Goal: Task Accomplishment & Management: Manage account settings

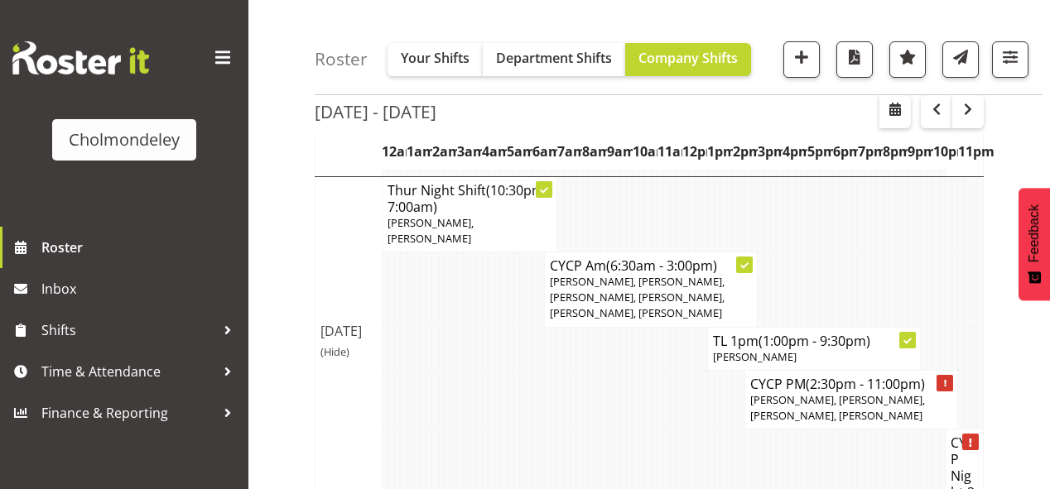
scroll to position [1348, 0]
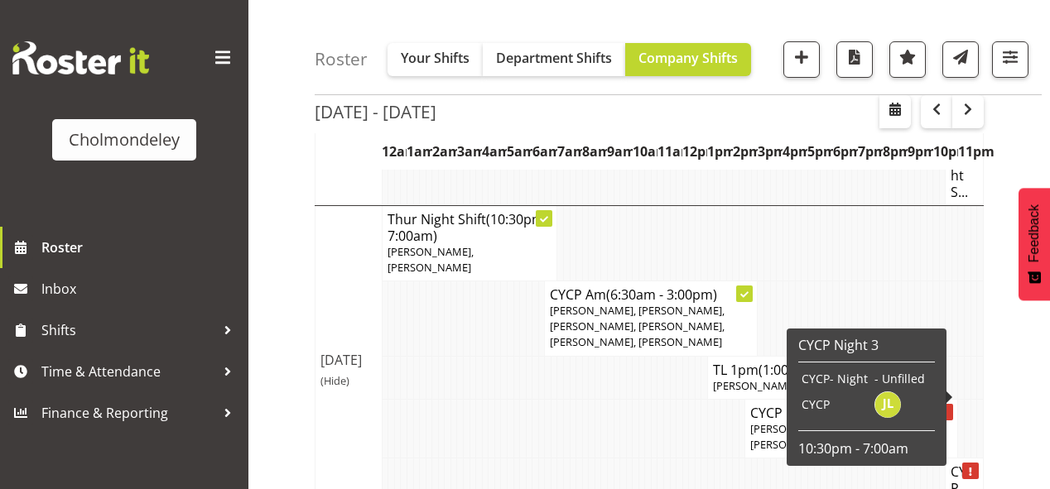
click at [968, 464] on h4 "CYCP Night 3" at bounding box center [963, 497] width 27 height 66
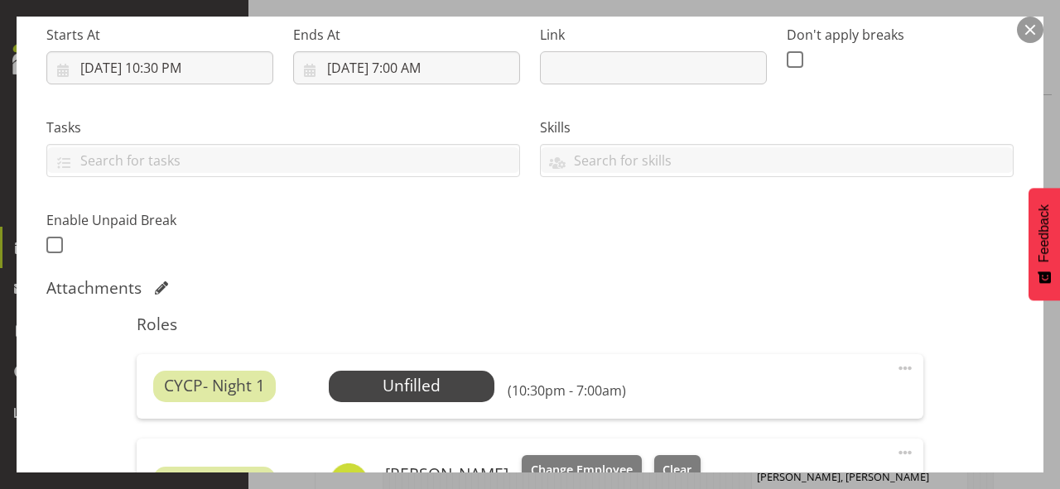
scroll to position [397, 0]
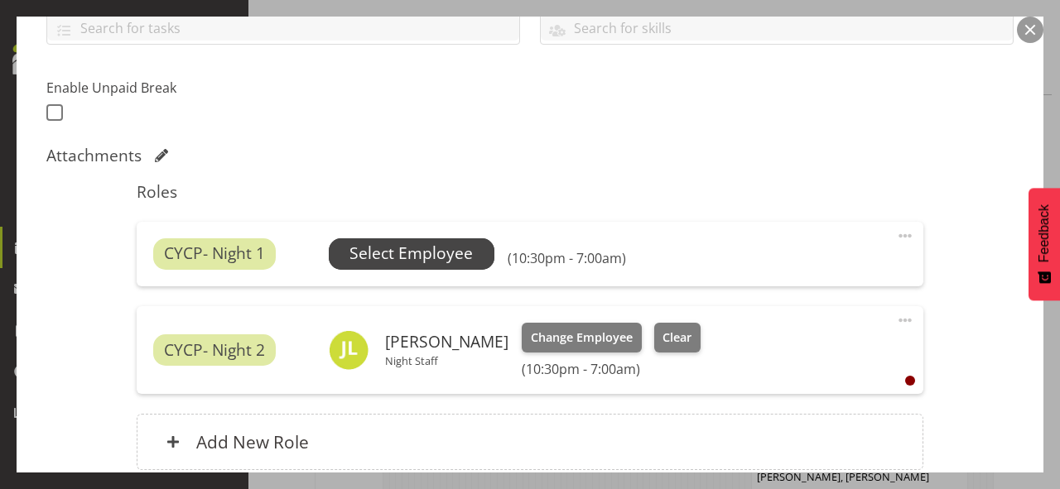
click at [432, 252] on span "Select Employee" at bounding box center [410, 254] width 123 height 24
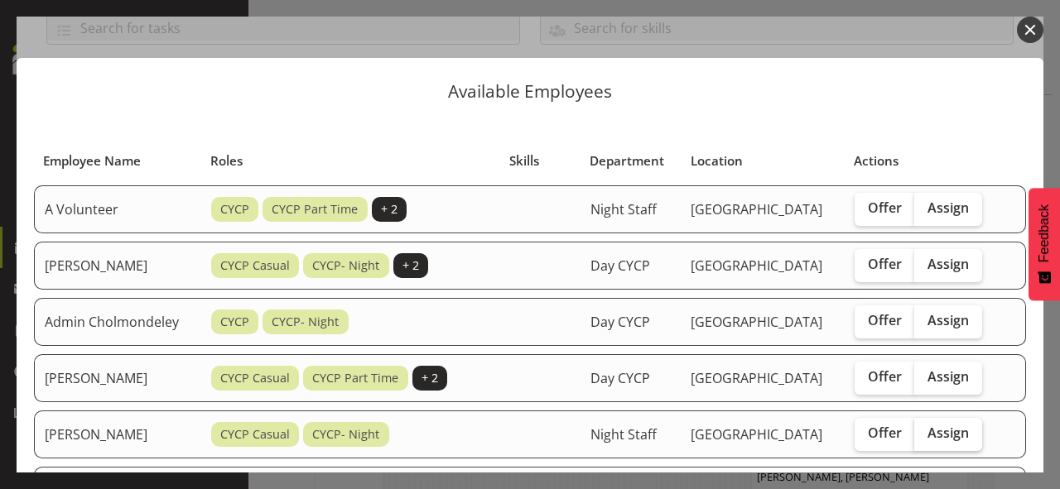
click at [956, 425] on span "Assign" at bounding box center [947, 433] width 41 height 17
click at [925, 428] on input "Assign" at bounding box center [919, 433] width 11 height 11
checkbox input "true"
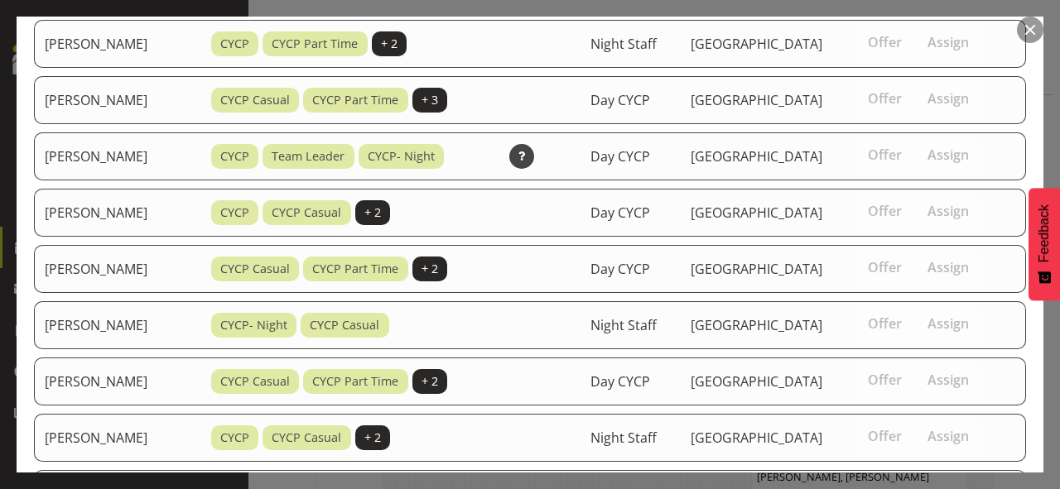
scroll to position [974, 0]
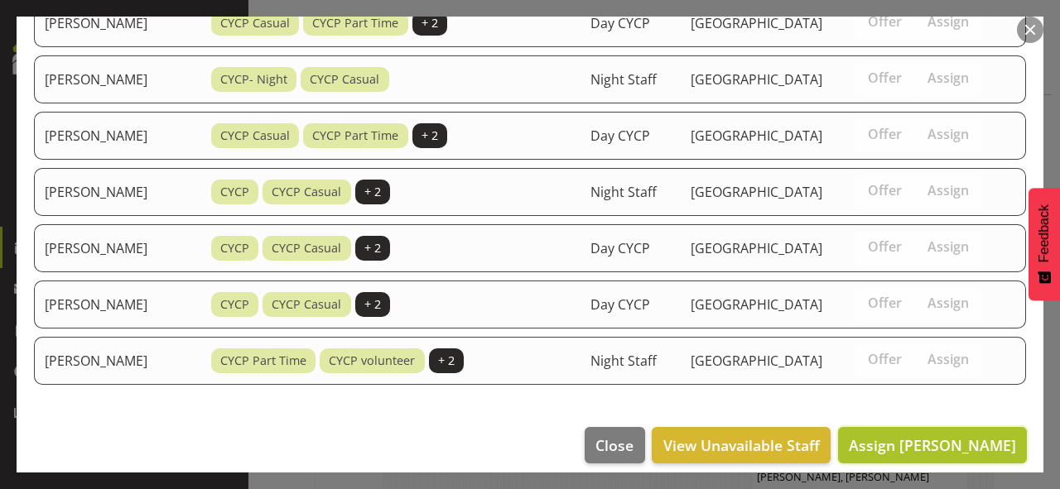
click at [948, 436] on span "Assign [PERSON_NAME]" at bounding box center [931, 445] width 167 height 20
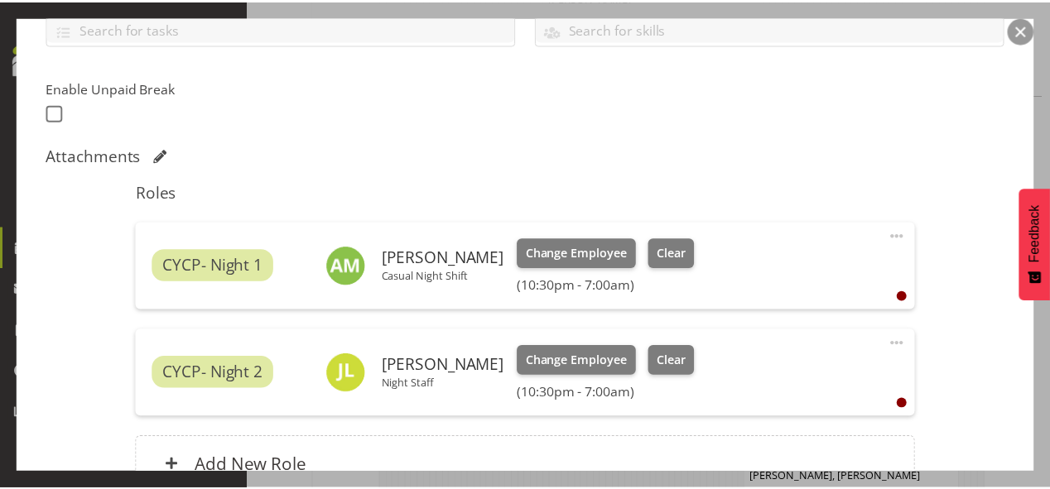
scroll to position [1348, 0]
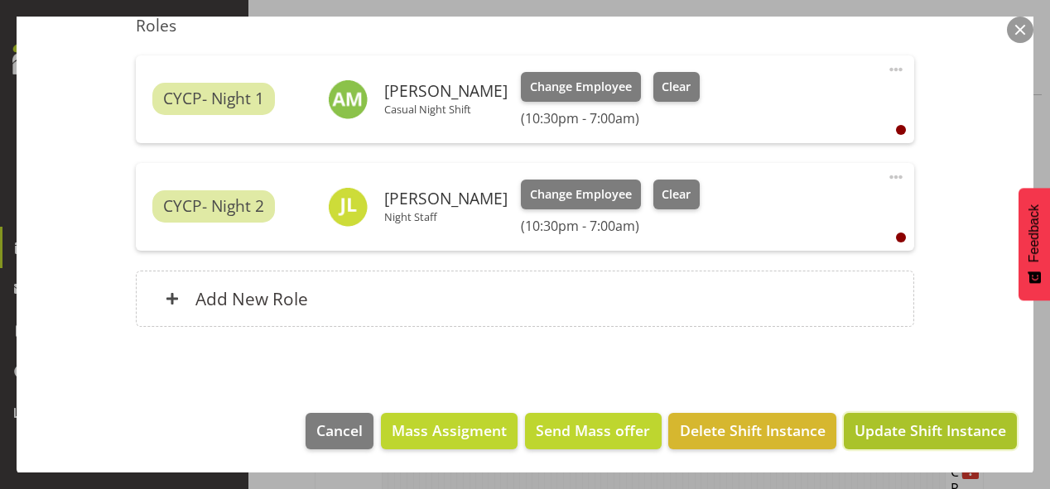
click at [947, 425] on span "Update Shift Instance" at bounding box center [929, 431] width 151 height 22
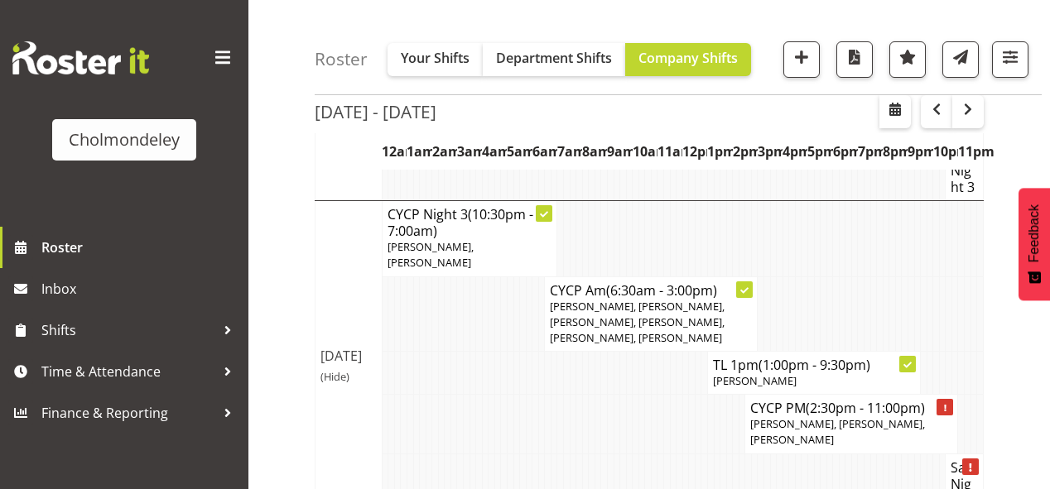
scroll to position [1738, 0]
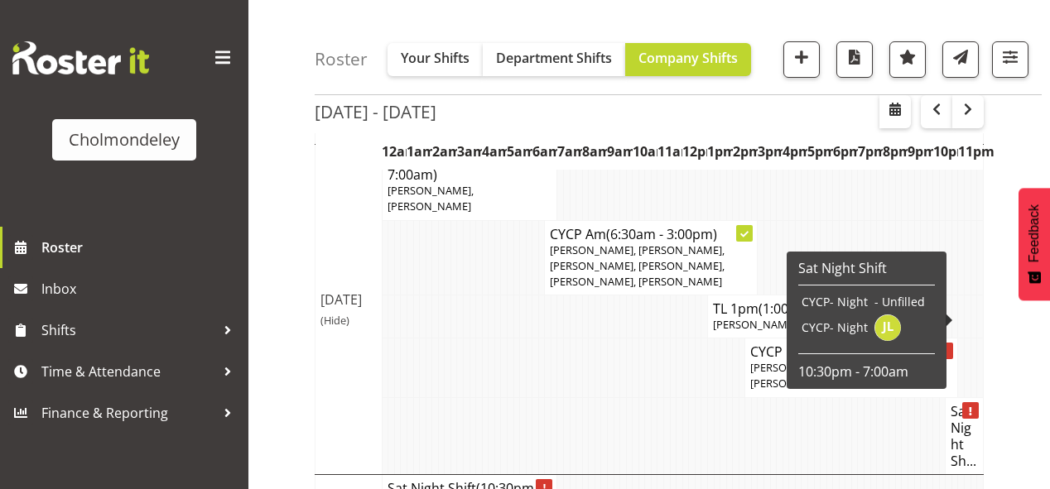
click at [970, 403] on h4 "Sat Night Sh..." at bounding box center [963, 436] width 27 height 66
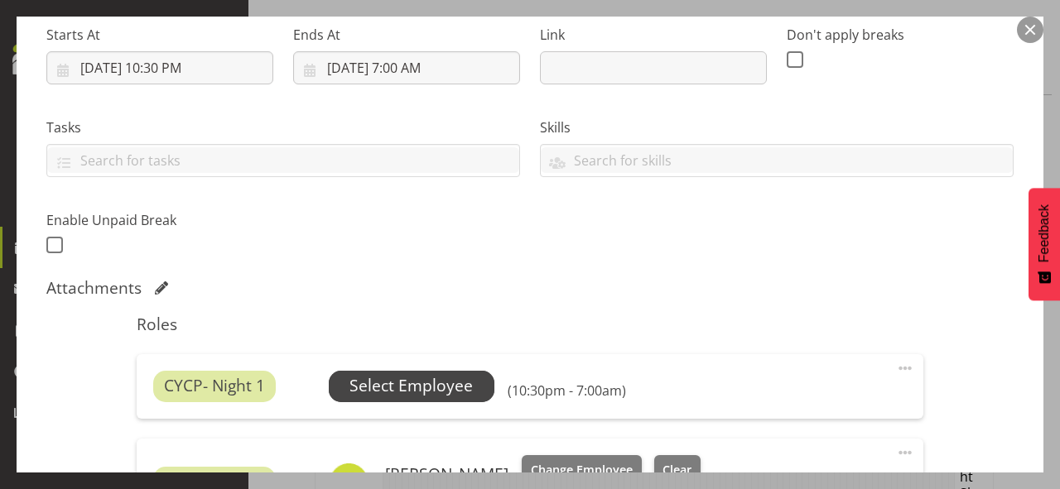
scroll to position [397, 0]
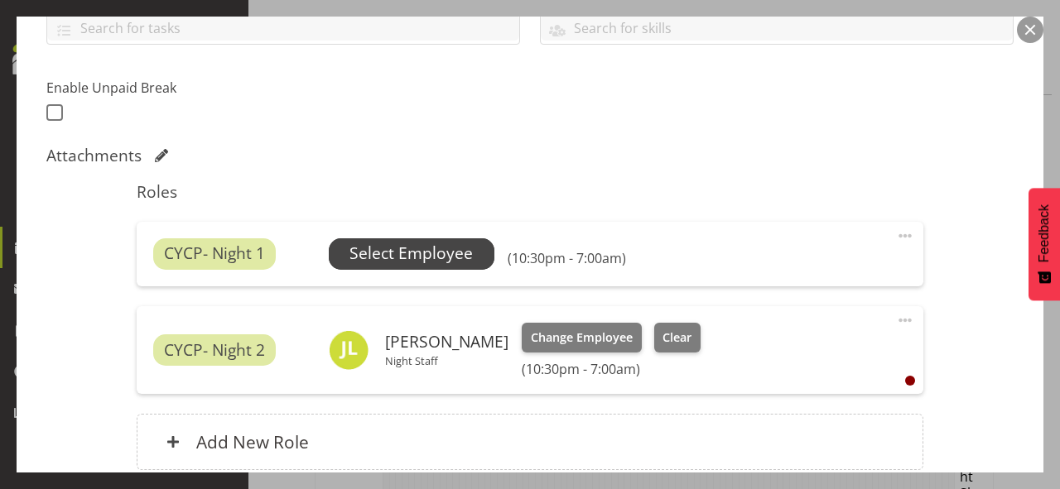
click at [402, 250] on span "Select Employee" at bounding box center [410, 254] width 123 height 24
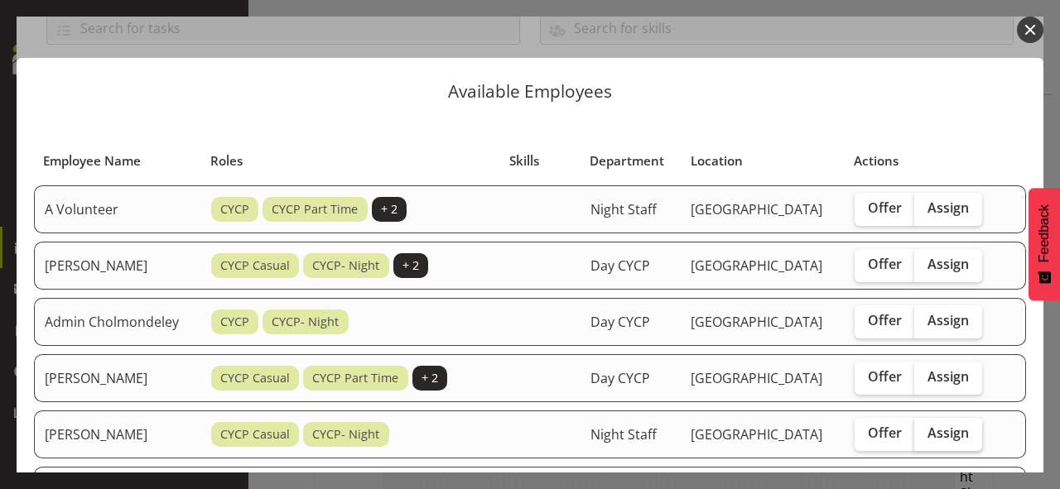
click at [963, 436] on span "Assign" at bounding box center [947, 433] width 41 height 17
click at [925, 436] on input "Assign" at bounding box center [919, 433] width 11 height 11
checkbox input "true"
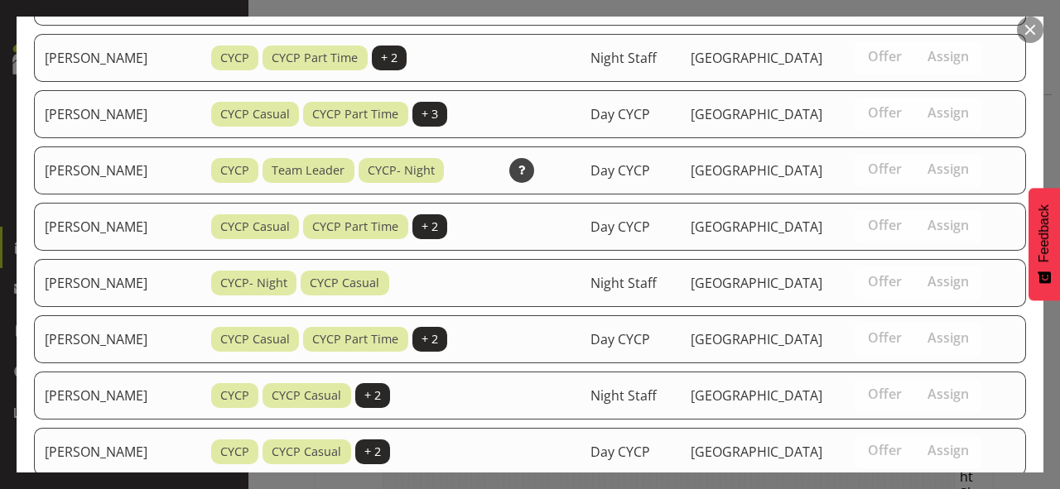
scroll to position [1030, 0]
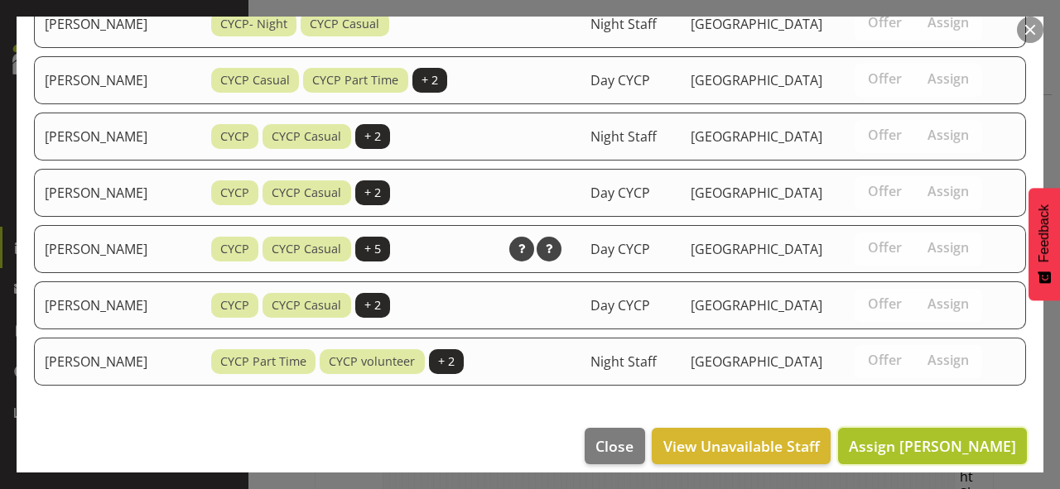
click at [964, 428] on button "Assign [PERSON_NAME]" at bounding box center [932, 446] width 189 height 36
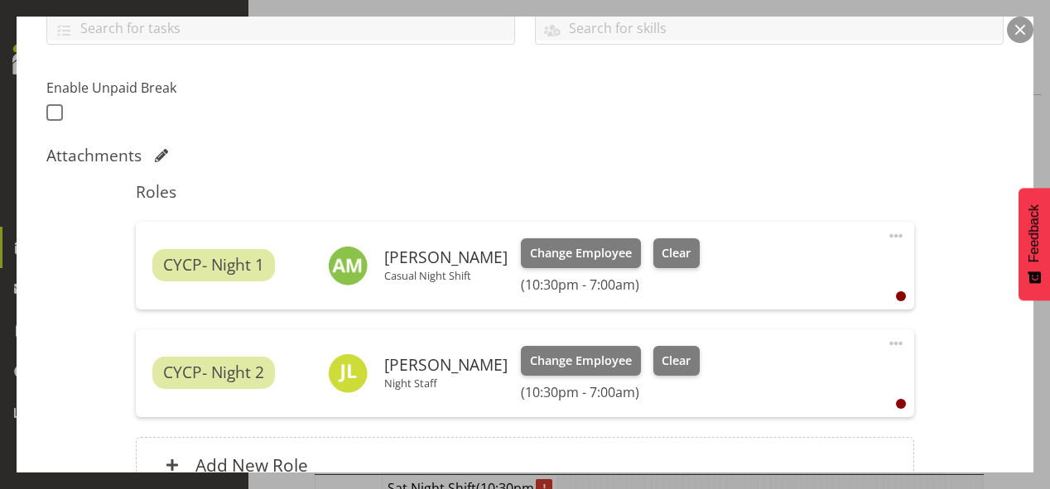
scroll to position [564, 0]
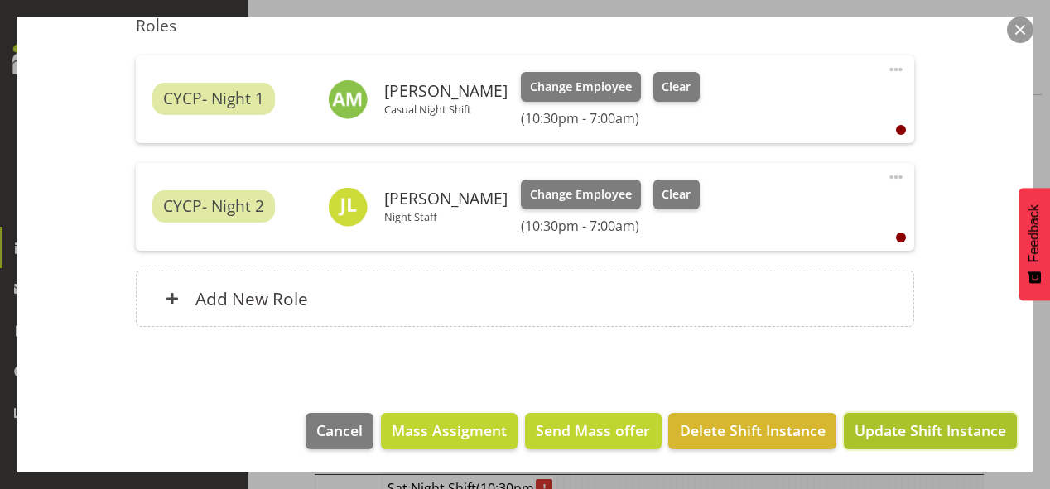
click at [930, 432] on span "Update Shift Instance" at bounding box center [929, 431] width 151 height 22
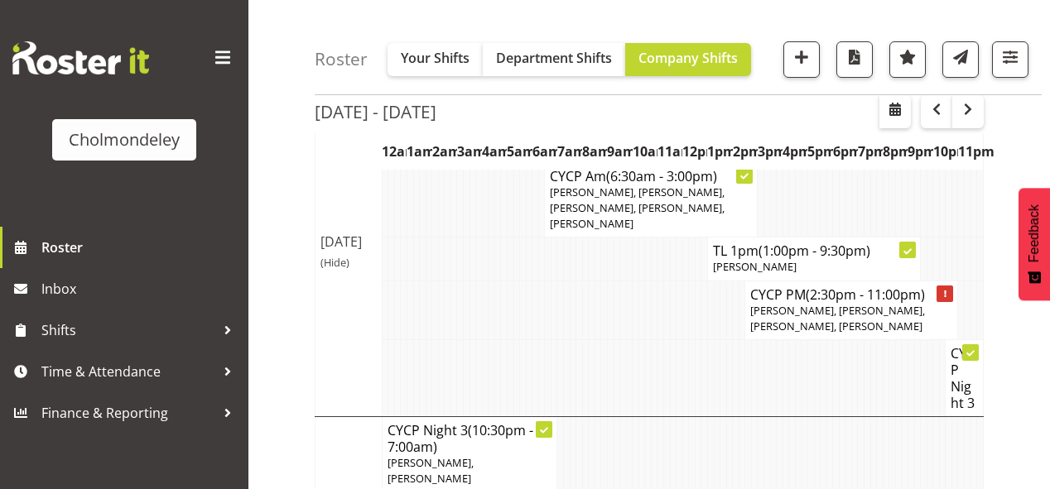
scroll to position [1583, 0]
